Goal: Task Accomplishment & Management: Complete application form

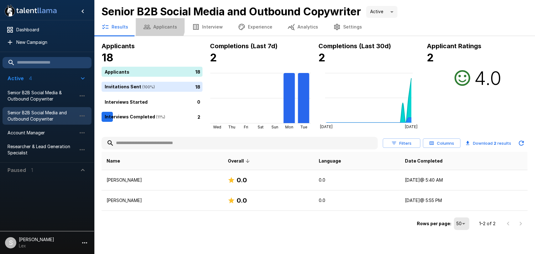
click at [155, 25] on button "Applicants" at bounding box center [160, 27] width 49 height 18
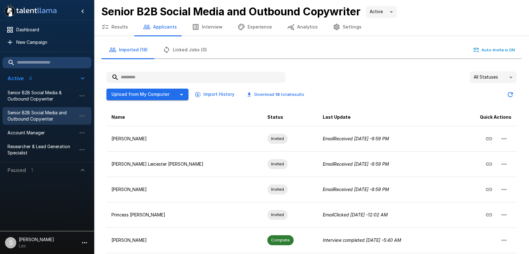
click at [151, 78] on input "text" at bounding box center [195, 77] width 179 height 11
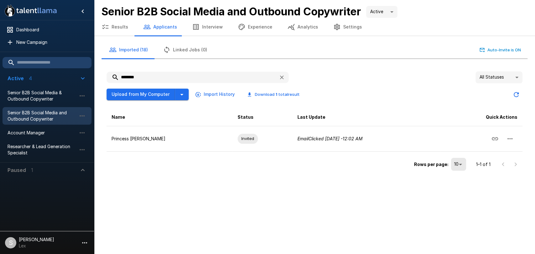
drag, startPoint x: 157, startPoint y: 79, endPoint x: 102, endPoint y: 75, distance: 54.9
click at [102, 75] on div "******** All Statuses ** Upload from My Computer Import History Download 1 tota…" at bounding box center [314, 121] width 426 height 111
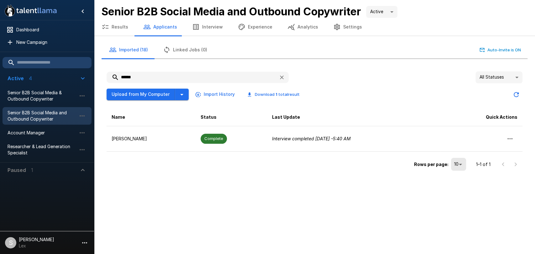
type input "******"
click at [112, 26] on button "Results" at bounding box center [115, 27] width 42 height 18
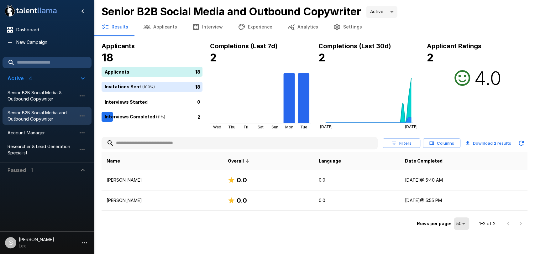
click at [212, 25] on button "Interview" at bounding box center [207, 27] width 46 height 18
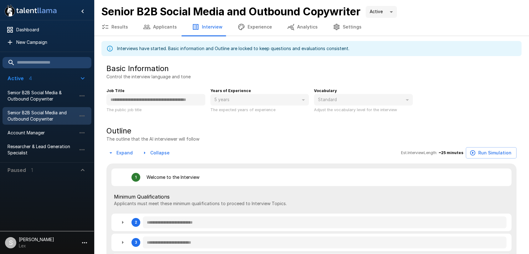
type textarea "*"
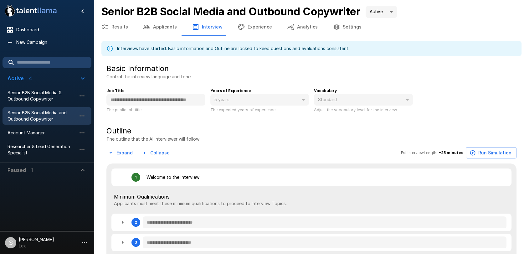
type textarea "*"
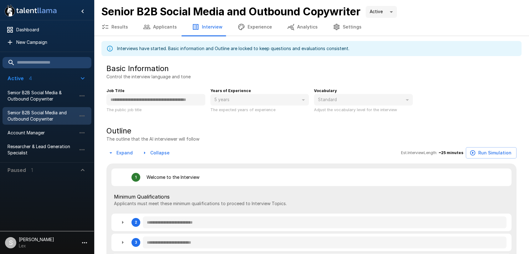
type textarea "*"
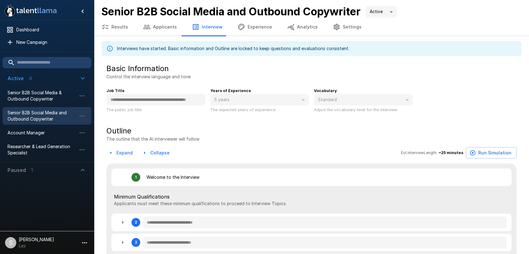
type textarea "*"
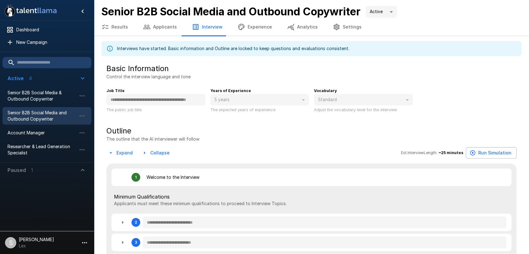
type textarea "*"
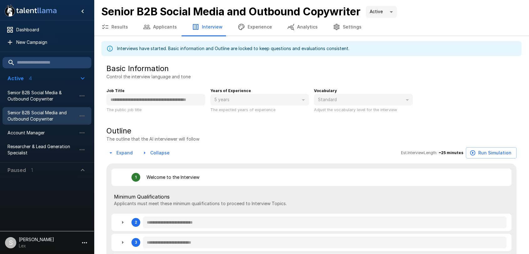
type textarea "*"
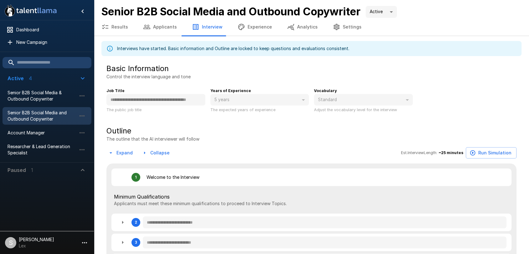
type textarea "*"
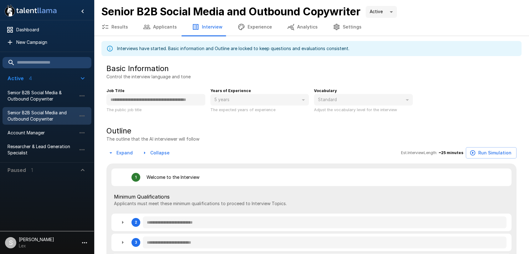
type textarea "*"
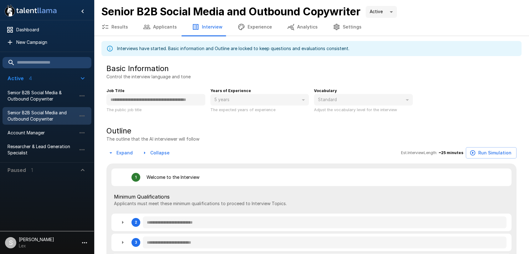
type textarea "*"
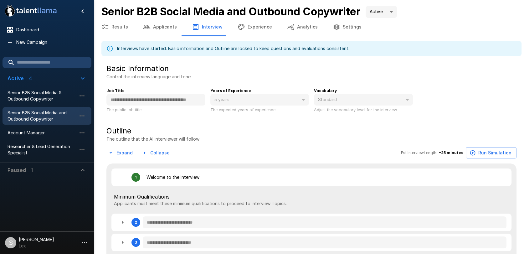
type textarea "*"
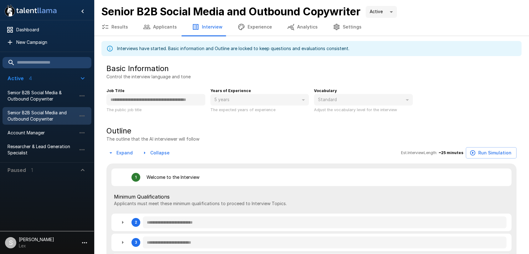
type textarea "*"
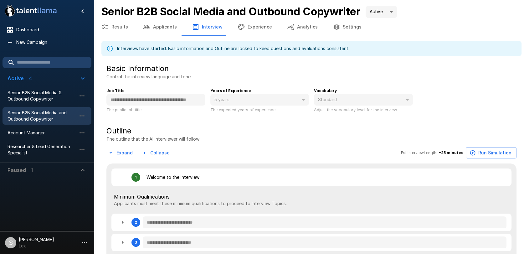
type textarea "*"
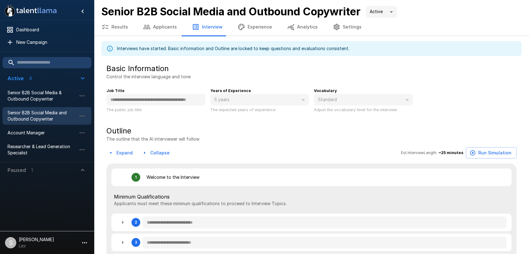
type textarea "*"
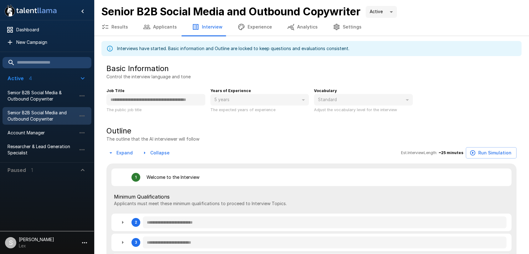
type textarea "*"
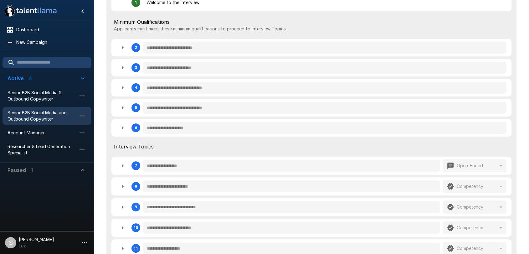
scroll to position [173, 0]
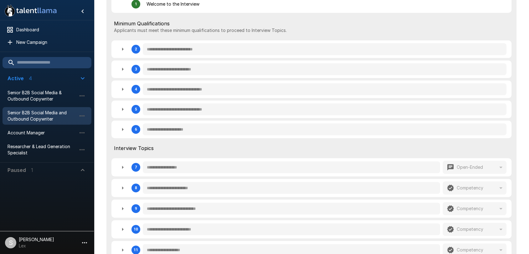
click at [125, 128] on icon "button" at bounding box center [123, 130] width 8 height 8
type textarea "*"
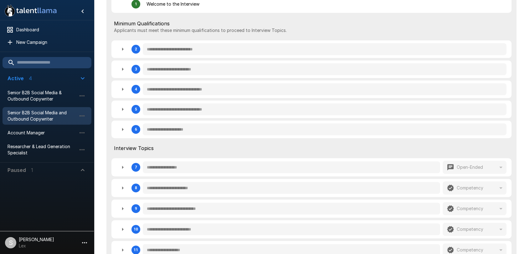
type textarea "*"
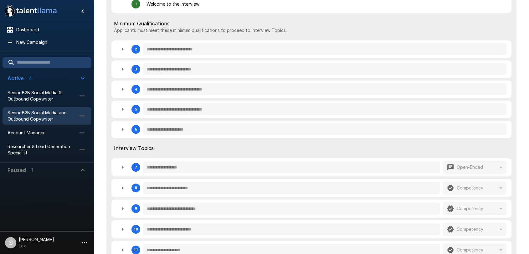
type textarea "*"
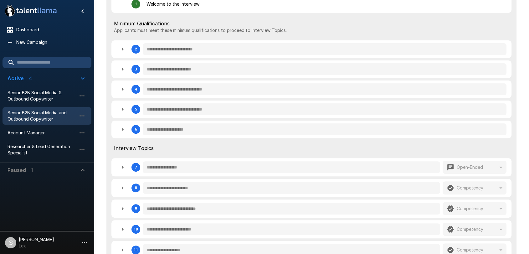
type textarea "*"
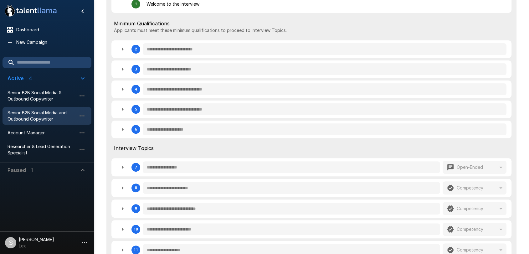
type textarea "*"
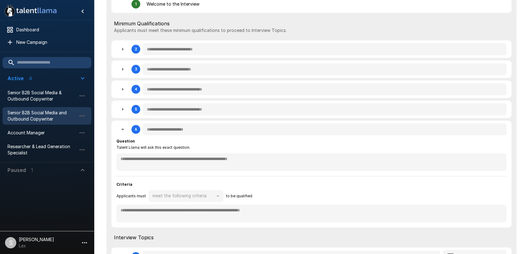
click at [123, 111] on icon "button" at bounding box center [123, 110] width 8 height 8
type textarea "*"
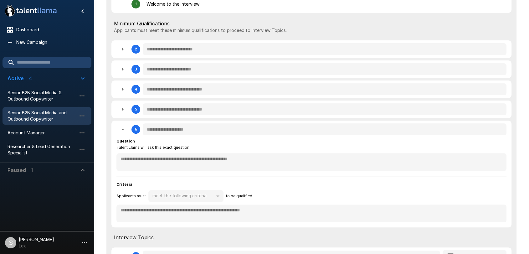
type textarea "*"
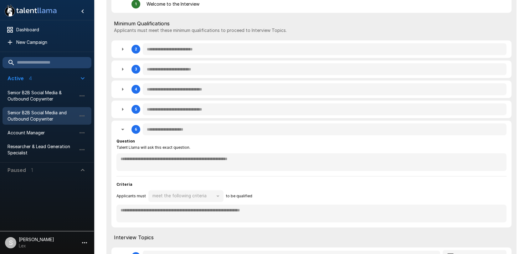
type textarea "*"
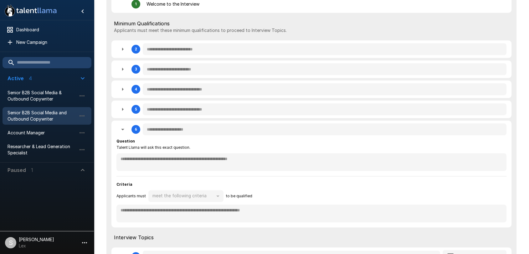
type textarea "*"
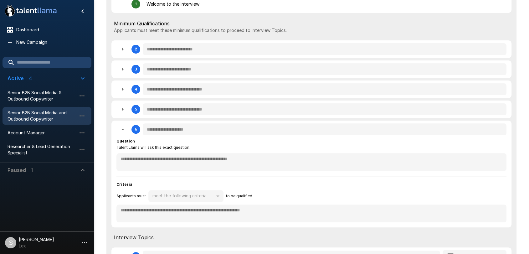
type textarea "*"
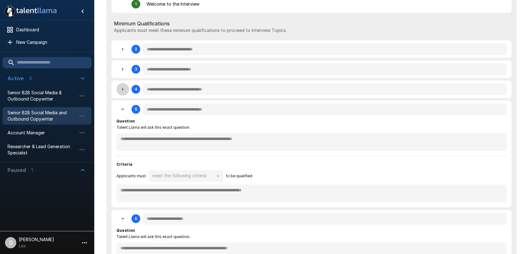
click at [124, 92] on icon "button" at bounding box center [123, 90] width 8 height 8
type textarea "*"
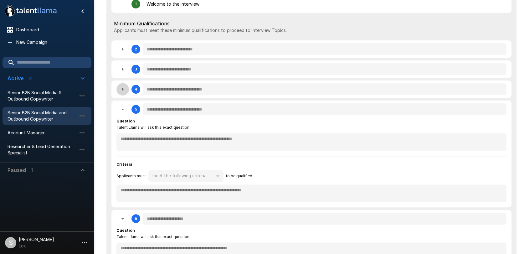
type textarea "*"
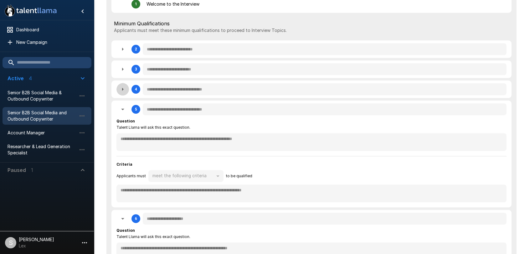
type textarea "*"
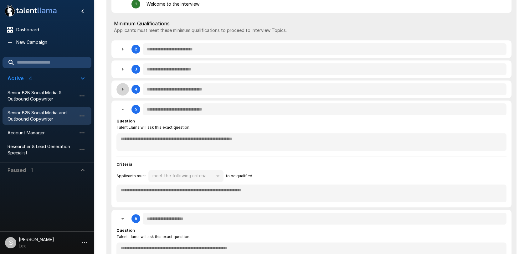
type textarea "*"
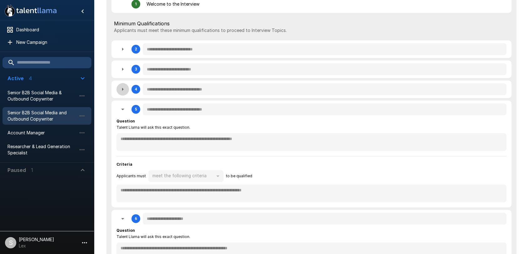
type textarea "*"
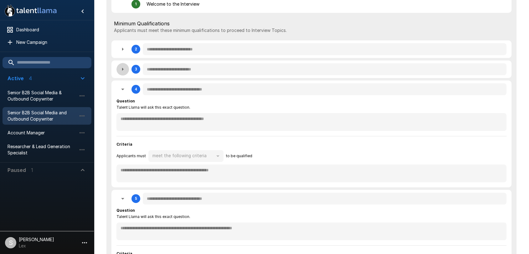
click at [123, 72] on icon "button" at bounding box center [123, 69] width 8 height 8
type textarea "*"
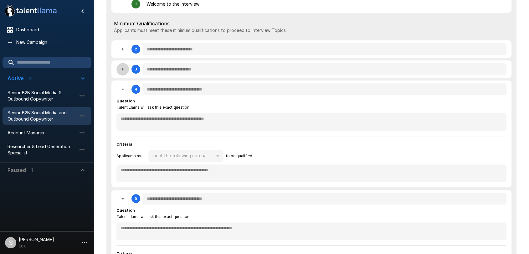
type textarea "*"
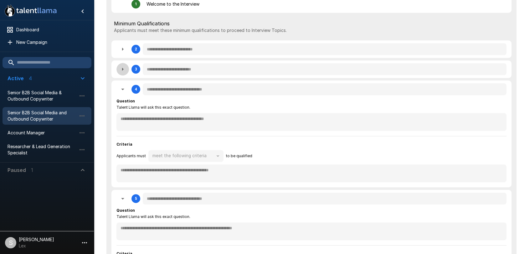
type textarea "*"
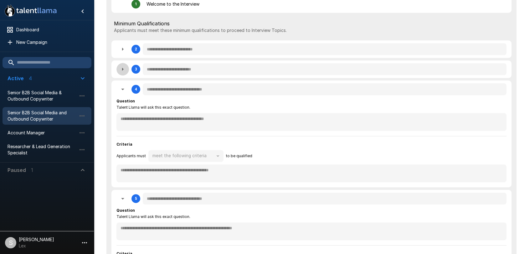
type textarea "*"
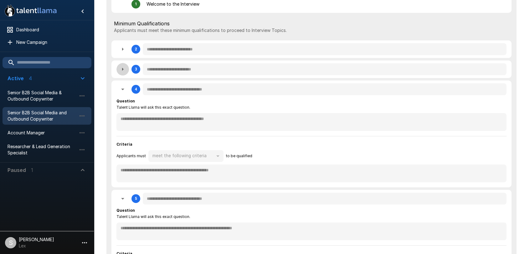
type textarea "*"
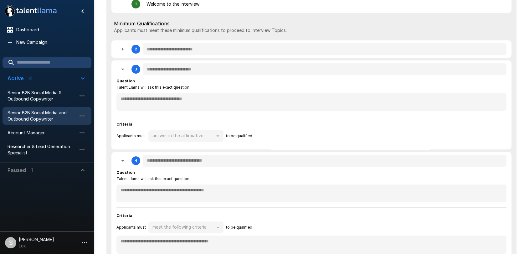
click at [124, 51] on icon "button" at bounding box center [123, 49] width 8 height 8
type textarea "*"
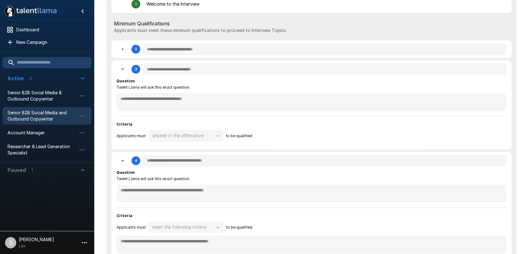
type textarea "*"
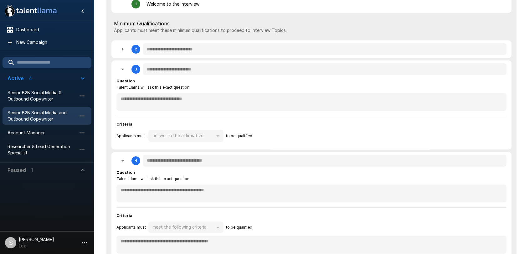
type textarea "*"
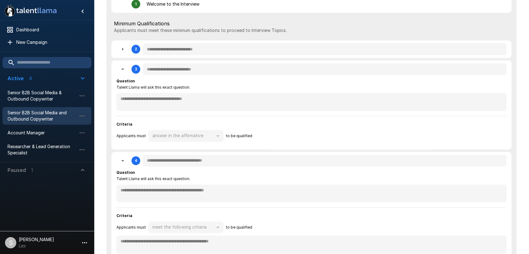
type textarea "*"
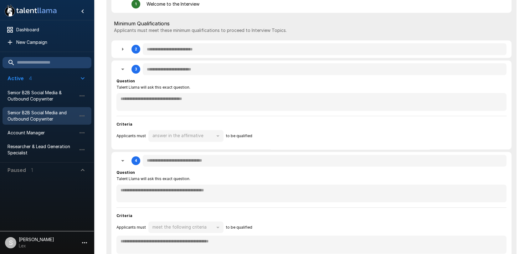
type textarea "*"
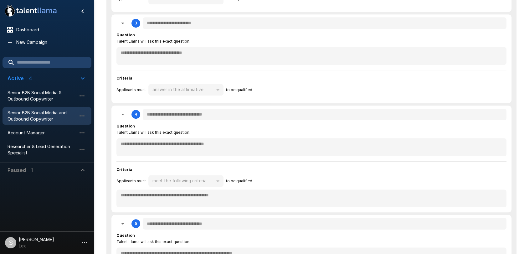
scroll to position [303, 0]
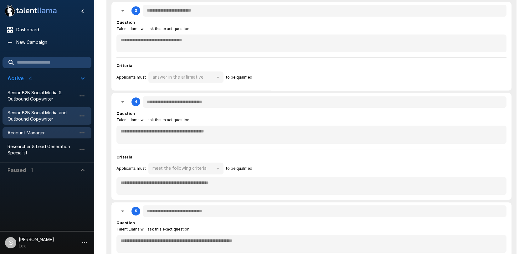
click at [39, 132] on span "Account Manager" at bounding box center [42, 133] width 69 height 6
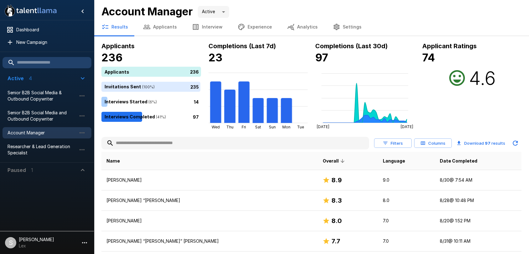
click at [213, 25] on button "Interview" at bounding box center [207, 27] width 46 height 18
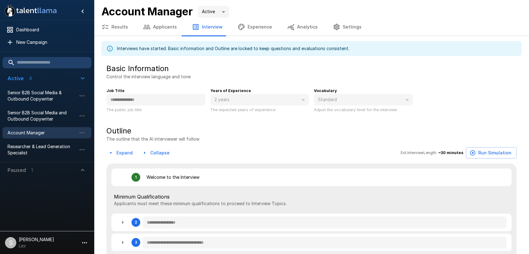
type textarea "*"
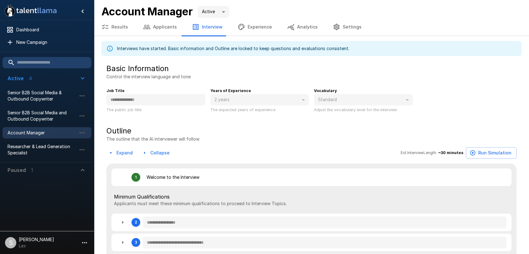
type textarea "*"
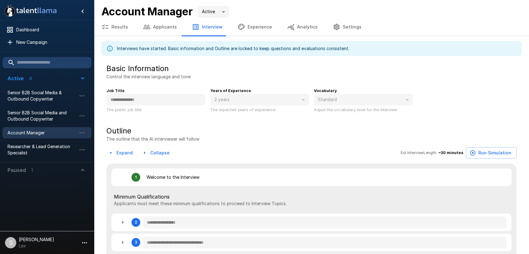
type textarea "*"
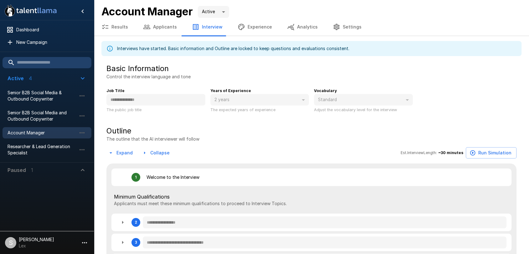
type textarea "*"
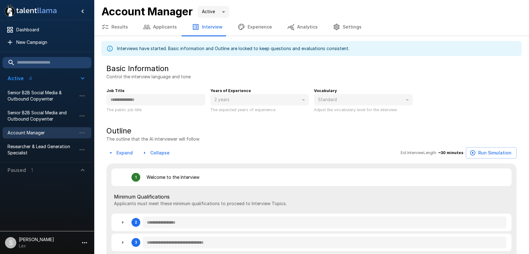
type textarea "*"
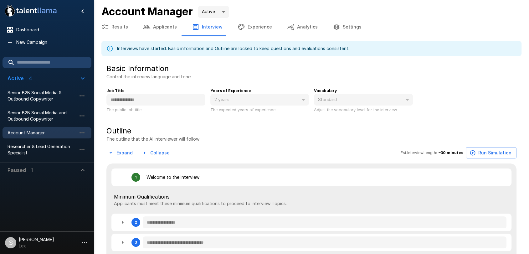
type textarea "*"
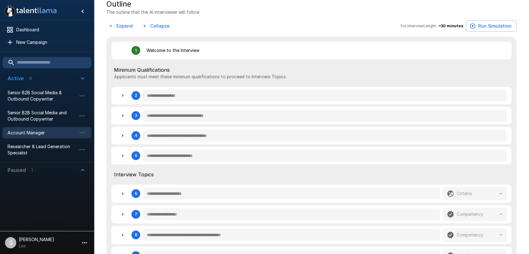
scroll to position [133, 0]
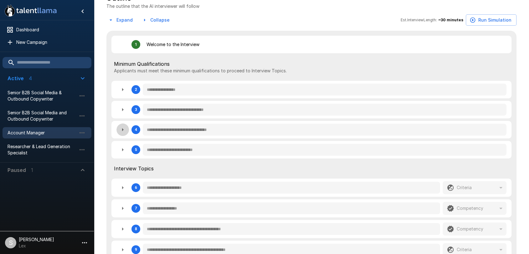
click at [121, 129] on icon "button" at bounding box center [123, 130] width 8 height 8
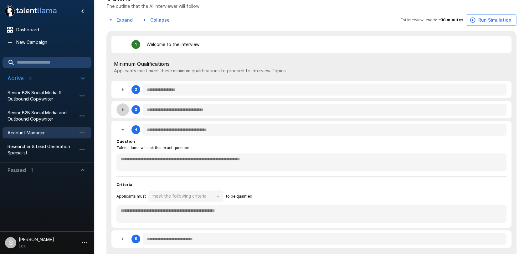
click at [124, 110] on icon "button" at bounding box center [123, 110] width 8 height 8
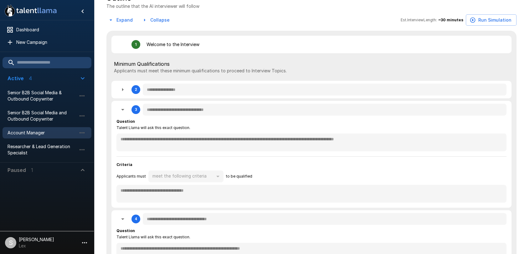
click at [124, 110] on icon "button" at bounding box center [123, 110] width 8 height 8
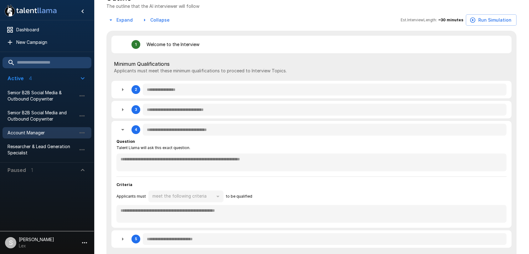
click at [124, 128] on icon "button" at bounding box center [123, 130] width 8 height 8
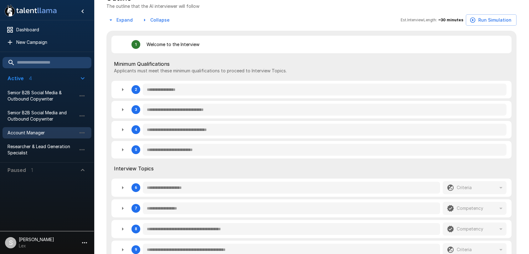
scroll to position [0, 0]
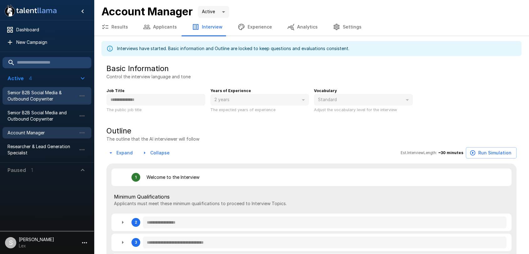
click at [48, 99] on span "Senior B2B Social Media & Outbound Copywriter" at bounding box center [42, 96] width 69 height 13
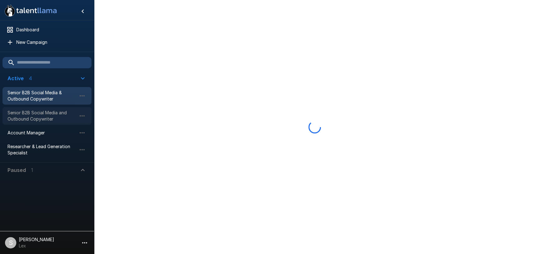
click at [54, 112] on span "Senior B2B Social Media and Outbound Copywriter" at bounding box center [42, 116] width 69 height 13
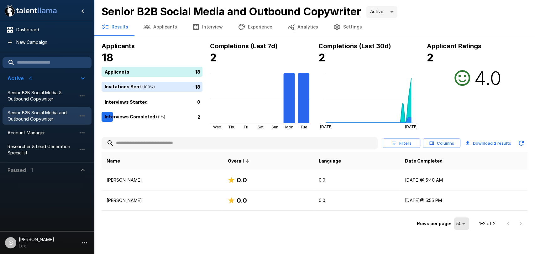
click at [162, 23] on button "Applicants" at bounding box center [160, 27] width 49 height 18
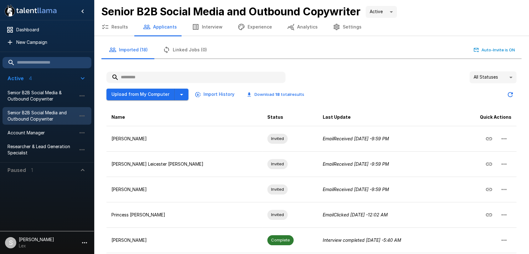
click at [148, 81] on input "text" at bounding box center [195, 77] width 179 height 11
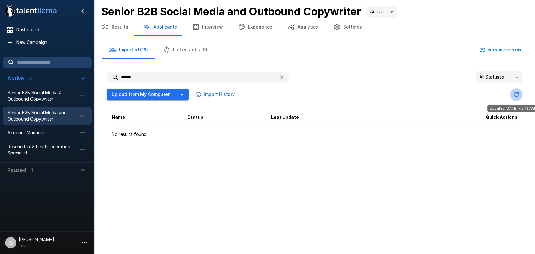
click at [519, 94] on icon "Updated Today - 6:13 AM" at bounding box center [516, 95] width 8 height 8
click at [143, 72] on input "******" at bounding box center [189, 77] width 167 height 11
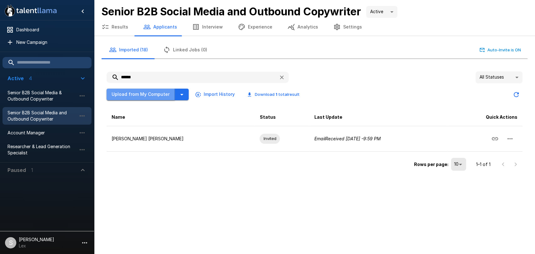
click at [151, 95] on button "Upload from My Computer" at bounding box center [140, 95] width 68 height 12
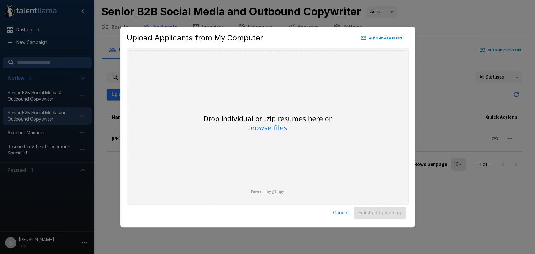
click at [265, 129] on button "browse files" at bounding box center [267, 128] width 39 height 7
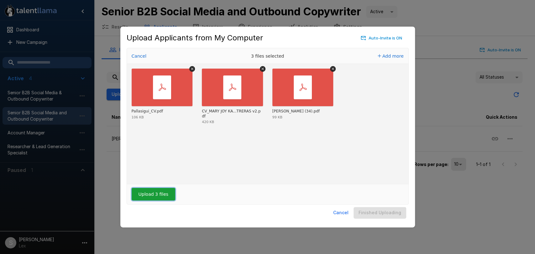
click at [155, 195] on button "Upload 3 files" at bounding box center [154, 194] width 44 height 13
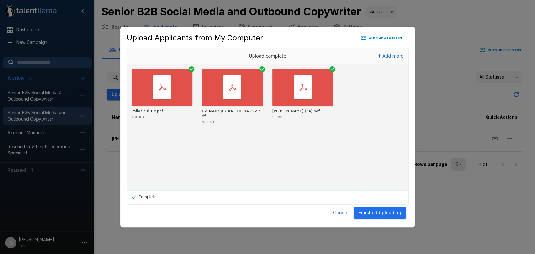
click at [389, 213] on button "Finished Uploading" at bounding box center [379, 213] width 53 height 12
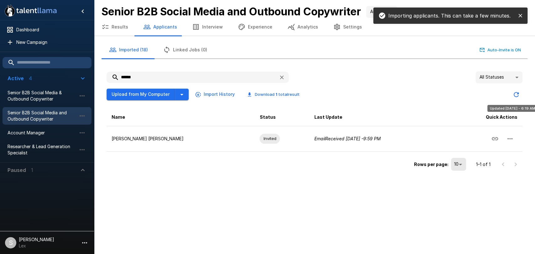
click at [517, 94] on icon "Updated Today - 6:19 AM" at bounding box center [516, 95] width 8 height 8
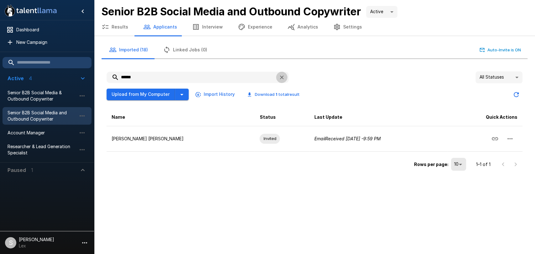
click at [282, 79] on icon "button" at bounding box center [281, 77] width 6 height 6
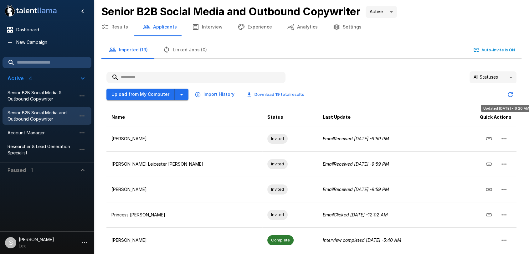
click at [509, 92] on icon "Updated Today - 6:20 AM" at bounding box center [511, 95] width 8 height 8
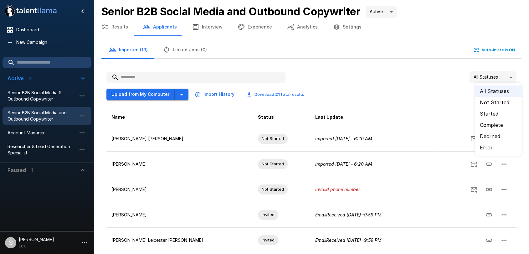
click at [510, 77] on body ".st0{fill:#FFFFFF;} .st1{fill:#76a4ed;} Dashboard New Campaign Active 4 Senior …" at bounding box center [267, 127] width 535 height 254
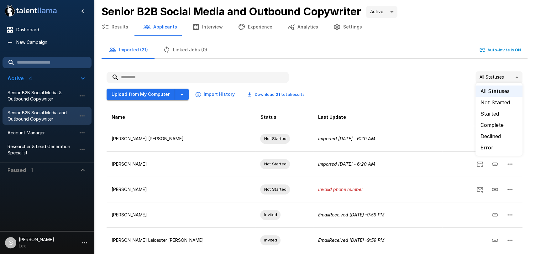
click at [489, 145] on li "Error" at bounding box center [498, 147] width 47 height 11
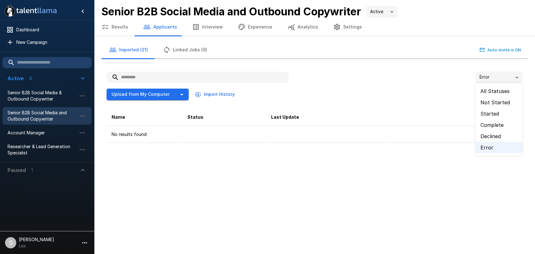
click at [515, 73] on body ".st0{fill:#FFFFFF;} .st1{fill:#76a4ed;} Dashboard New Campaign Active 4 Senior …" at bounding box center [267, 127] width 535 height 254
click at [494, 91] on li "All Statuses" at bounding box center [498, 91] width 47 height 11
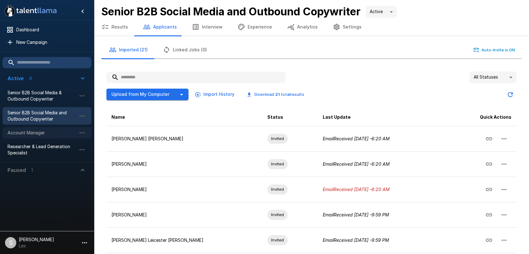
click at [40, 128] on div "Account Manager" at bounding box center [47, 132] width 89 height 11
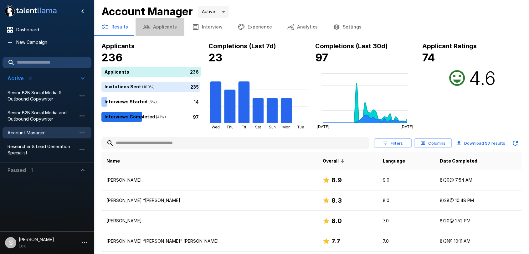
click at [162, 27] on button "Applicants" at bounding box center [160, 27] width 49 height 18
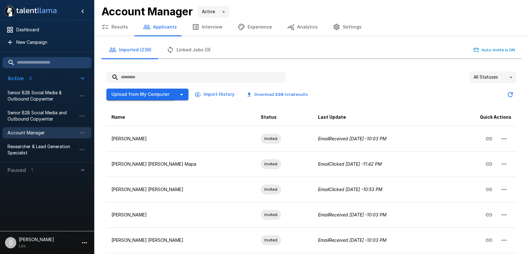
click at [154, 95] on button "Upload from My Computer" at bounding box center [140, 95] width 68 height 12
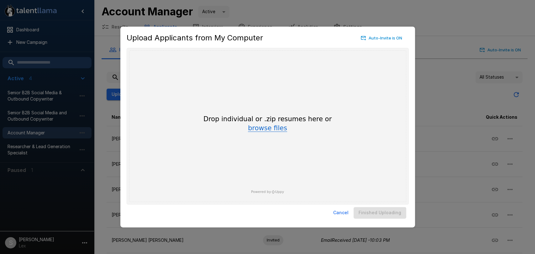
click at [277, 129] on button "browse files" at bounding box center [267, 128] width 39 height 7
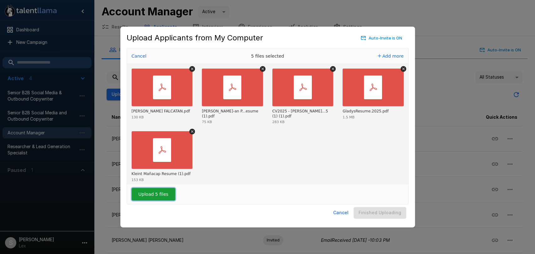
click at [158, 192] on button "Upload 5 files" at bounding box center [154, 194] width 44 height 13
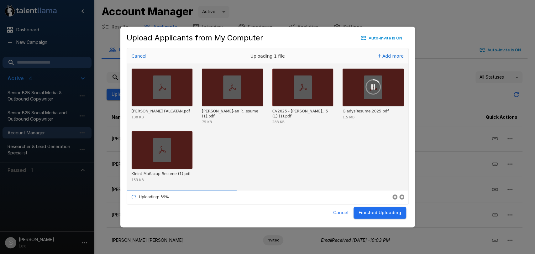
click at [368, 214] on button "Finished Uploading" at bounding box center [379, 213] width 53 height 12
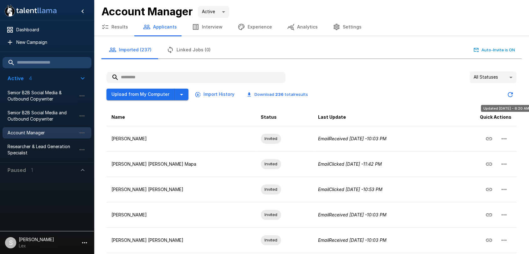
click at [510, 94] on icon "Updated Today - 6:20 AM" at bounding box center [511, 95] width 8 height 8
click at [511, 93] on icon "Updated Today - 6:21 AM" at bounding box center [510, 94] width 5 height 5
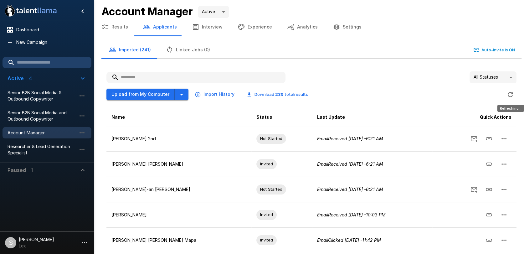
click at [511, 93] on icon "Refreshing..." at bounding box center [510, 94] width 5 height 5
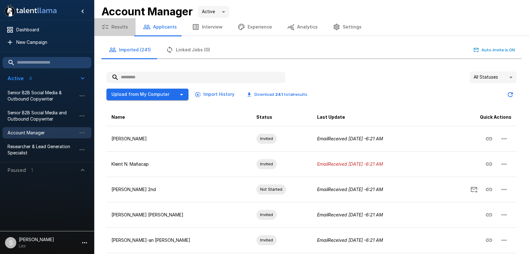
click at [123, 25] on button "Results" at bounding box center [115, 27] width 42 height 18
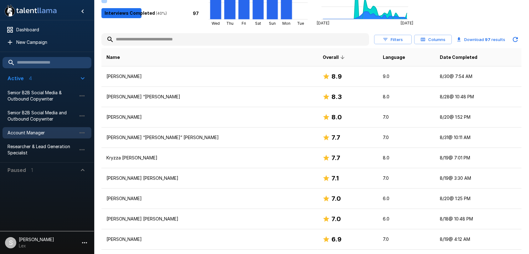
scroll to position [84, 0]
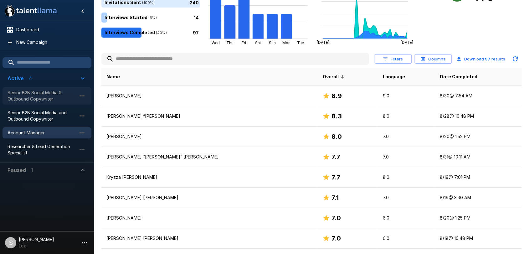
click at [21, 90] on span "Senior B2B Social Media & Outbound Copywriter" at bounding box center [42, 96] width 69 height 13
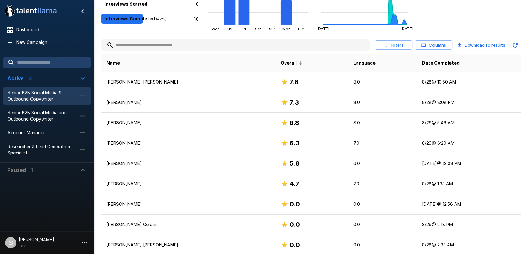
scroll to position [102, 0]
